Goal: Information Seeking & Learning: Understand process/instructions

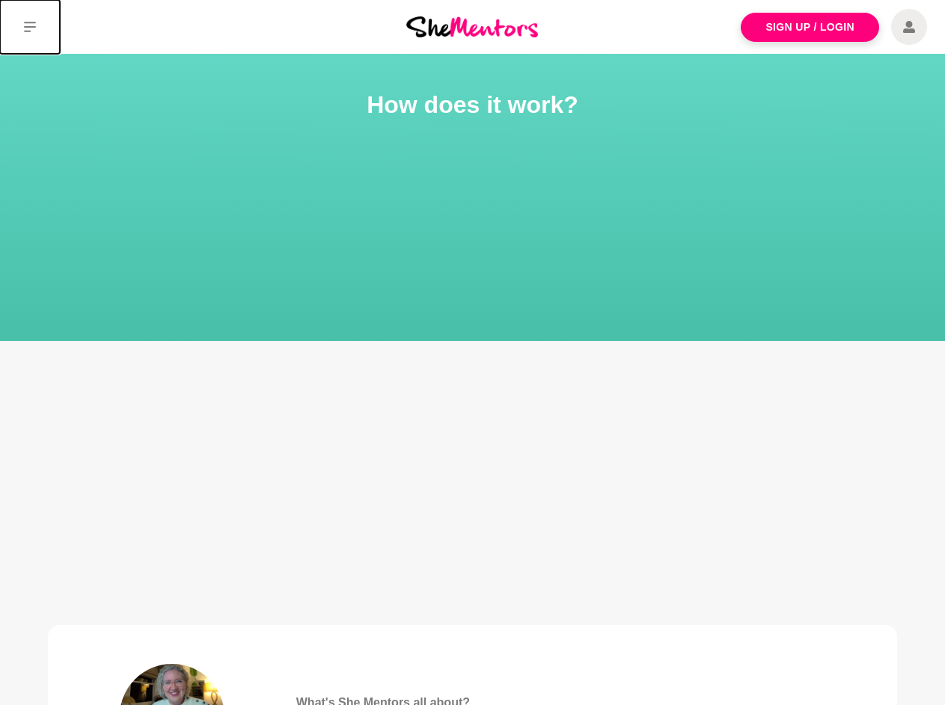
click at [30, 27] on icon at bounding box center [30, 27] width 12 height 10
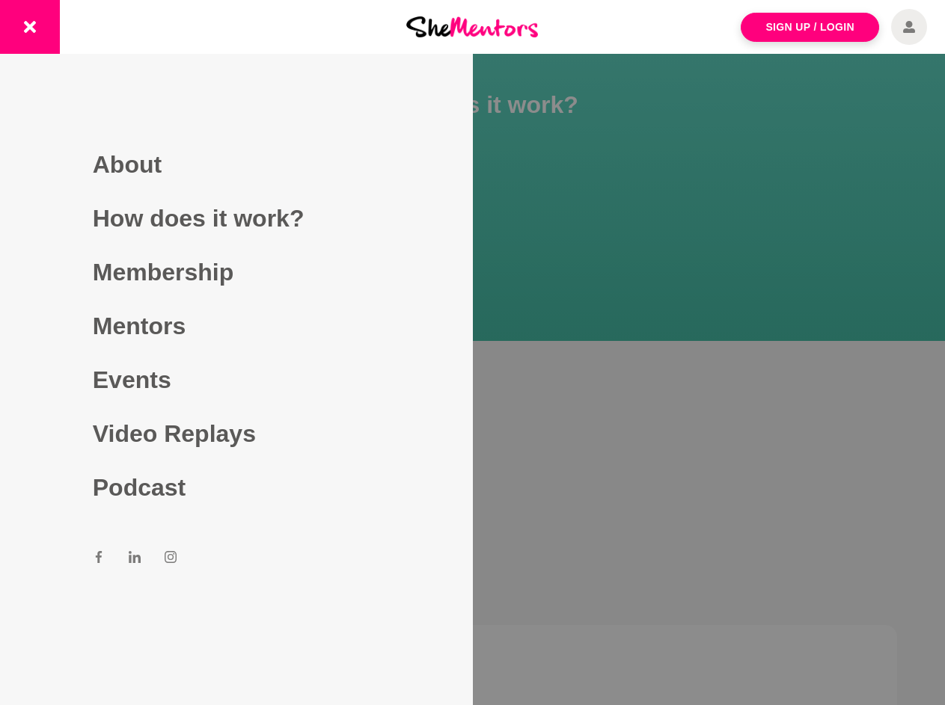
click at [473, 364] on div at bounding box center [472, 352] width 945 height 705
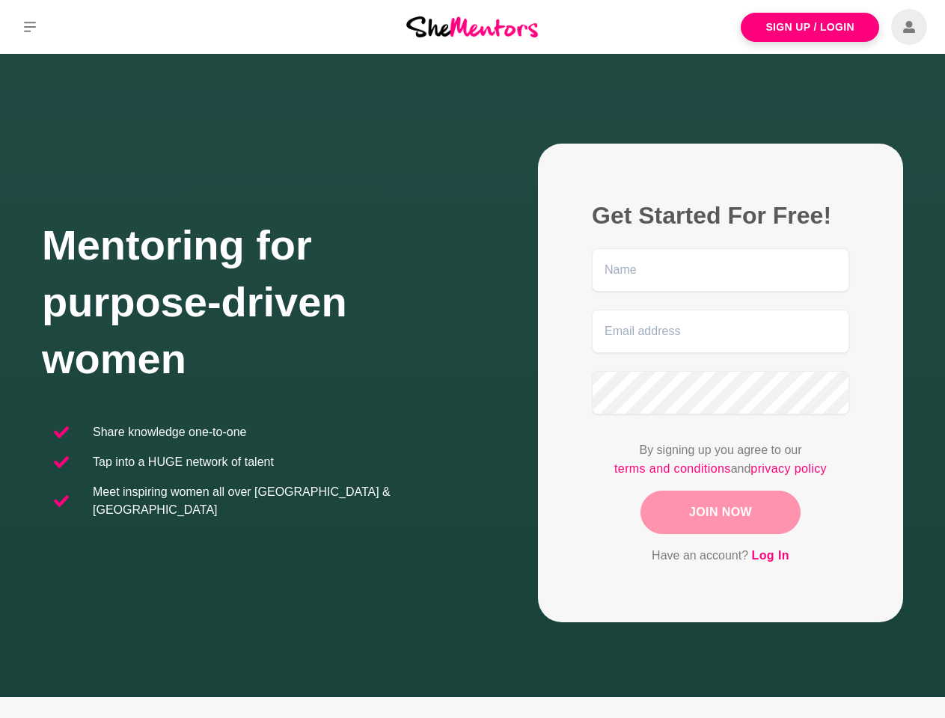
click at [473, 359] on div "Get Started For Free! By signing up you agree to our terms and conditions and p…" at bounding box center [688, 383] width 431 height 479
click at [30, 27] on icon at bounding box center [30, 27] width 12 height 10
